Goal: Information Seeking & Learning: Learn about a topic

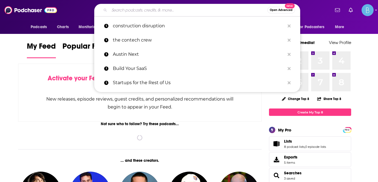
click at [140, 10] on input "Search podcasts, credits, & more..." at bounding box center [188, 10] width 158 height 9
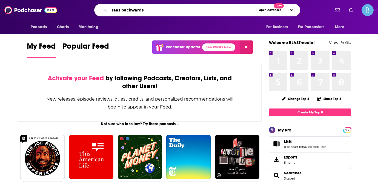
type input "saas backwards"
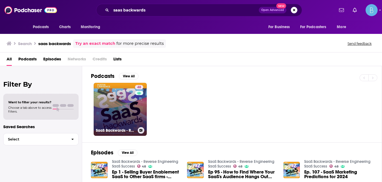
click at [114, 115] on link "48 SaaS Backwards - Reverse Engineering SaaS Success" at bounding box center [120, 109] width 53 height 53
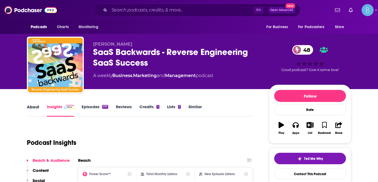
click at [40, 107] on div "About" at bounding box center [37, 110] width 20 height 13
click at [35, 107] on link "About" at bounding box center [33, 110] width 12 height 13
